Goal: Communication & Community: Ask a question

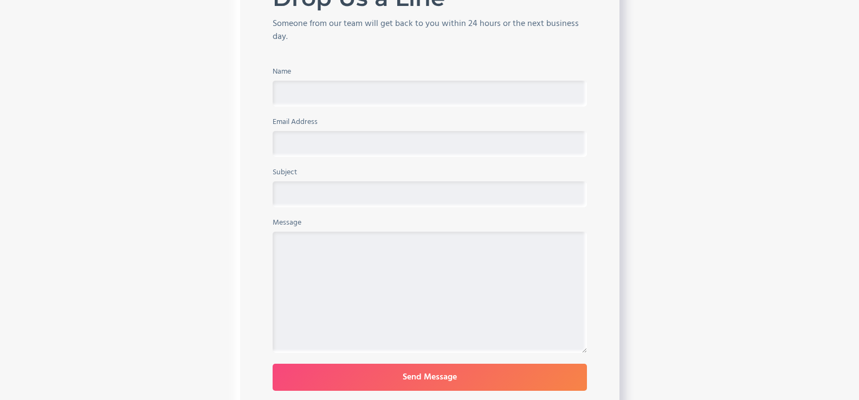
scroll to position [433, 0]
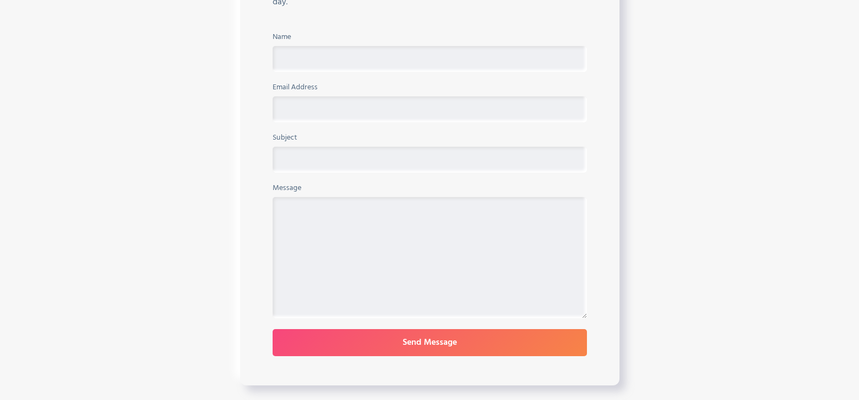
click at [350, 230] on textarea "Message" at bounding box center [430, 257] width 314 height 121
paste textarea "Wikipedia is considered to be the World’s most significant tool for reference m…"
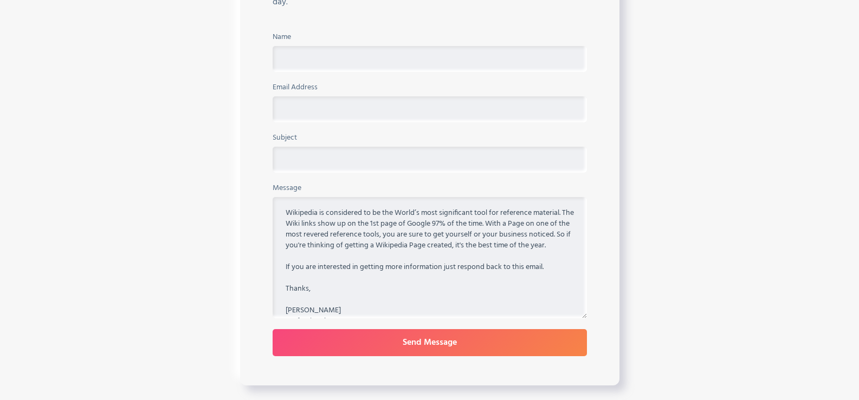
scroll to position [53, 0]
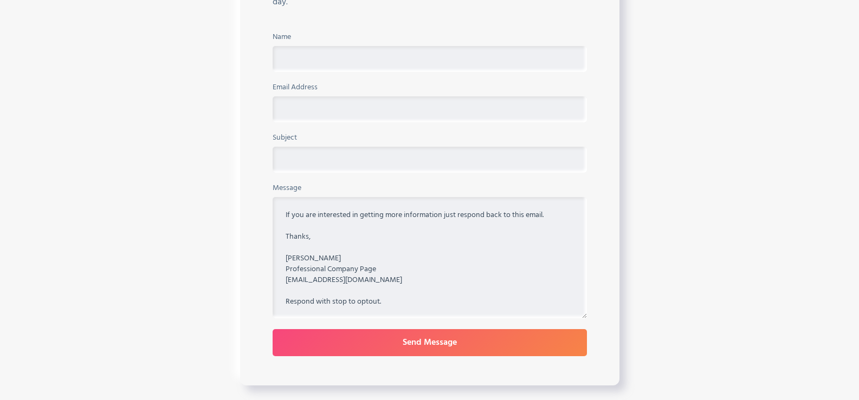
type textarea "Wikipedia is considered to be the World’s most significant tool for reference m…"
click at [340, 72] on input "Name" at bounding box center [430, 59] width 314 height 26
click at [312, 266] on textarea "Wikipedia is considered to be the World’s most significant tool for reference m…" at bounding box center [430, 257] width 314 height 121
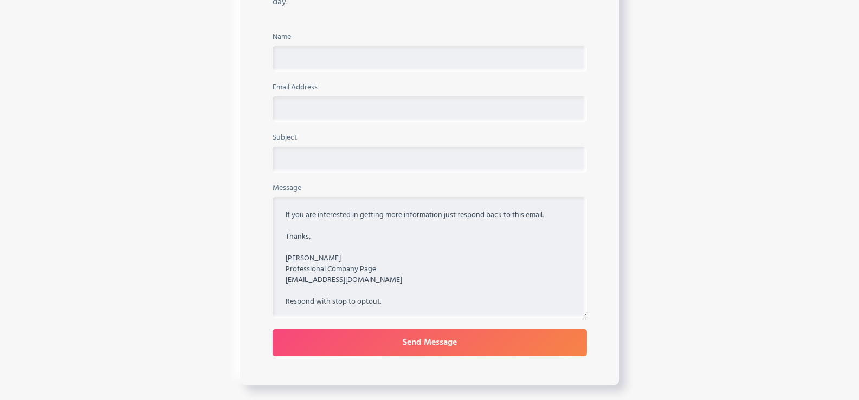
click at [312, 266] on textarea "Wikipedia is considered to be the World’s most significant tool for reference m…" at bounding box center [430, 257] width 314 height 121
paste input "[PERSON_NAME]"
click at [344, 62] on input "Name" at bounding box center [430, 59] width 314 height 26
type input "[PERSON_NAME]"
drag, startPoint x: 331, startPoint y: 111, endPoint x: 344, endPoint y: 122, distance: 16.9
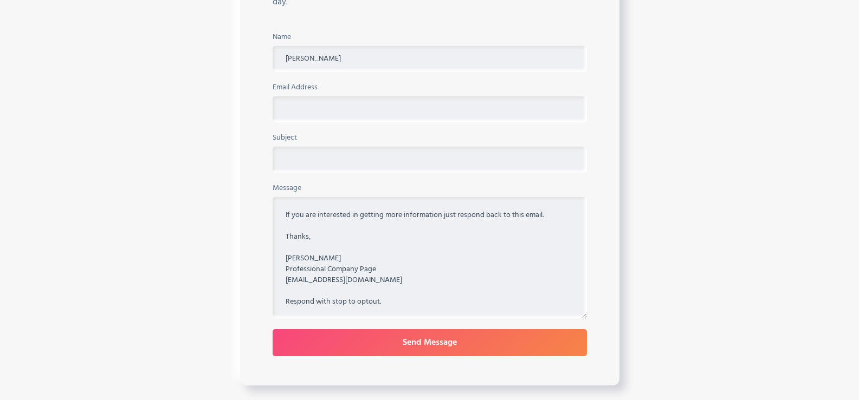
click at [331, 111] on input "Contact Form" at bounding box center [430, 109] width 314 height 26
type input "[EMAIL_ADDRESS][DOMAIN_NAME]"
click at [354, 154] on input "Subject" at bounding box center [430, 160] width 314 height 26
click at [355, 161] on input "Subject" at bounding box center [430, 160] width 314 height 26
paste input "Get A Wikipedia Page For Yourself Or For Your Company."
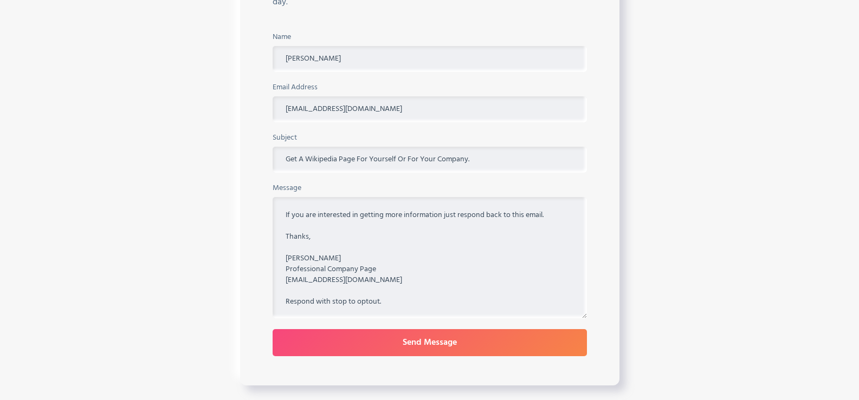
type input "Get A Wikipedia Page For Yourself Or For Your Company."
click at [344, 238] on textarea "Wikipedia is considered to be the World’s most significant tool for reference m…" at bounding box center [430, 257] width 314 height 121
click at [273, 329] on input "Send Message" at bounding box center [430, 342] width 314 height 27
type input "Please wait..."
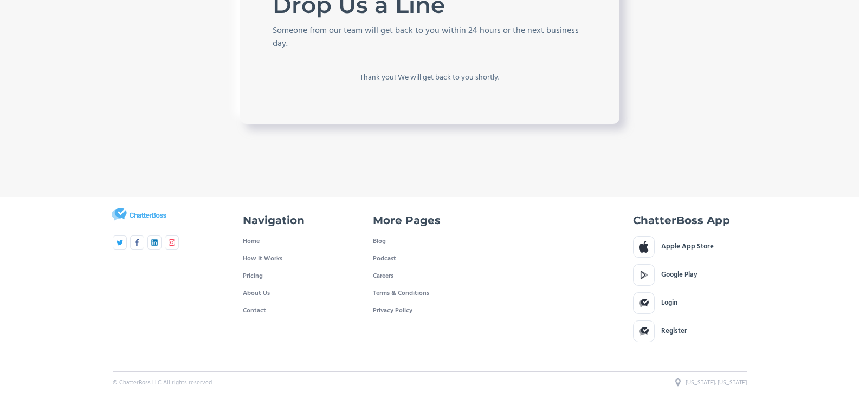
scroll to position [392, 0]
